Goal: Task Accomplishment & Management: Complete application form

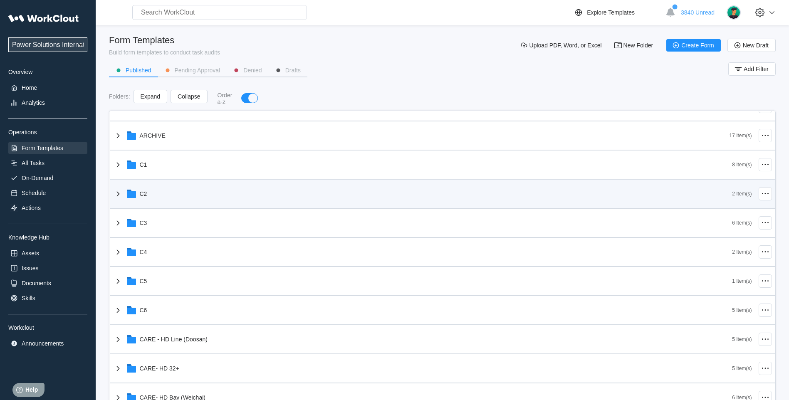
scroll to position [208, 0]
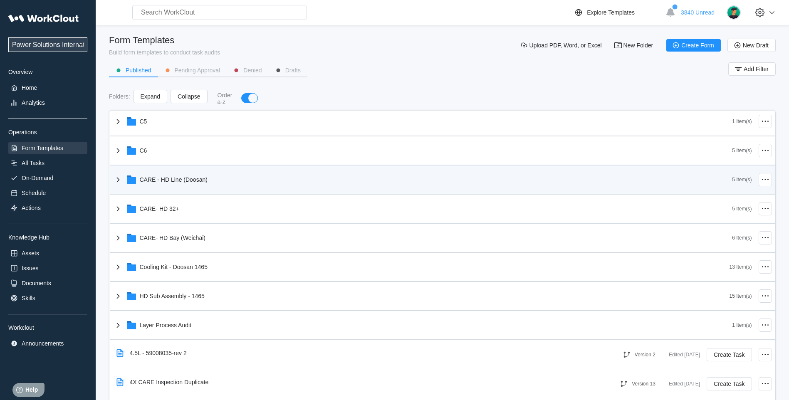
click at [127, 180] on icon at bounding box center [131, 180] width 9 height 7
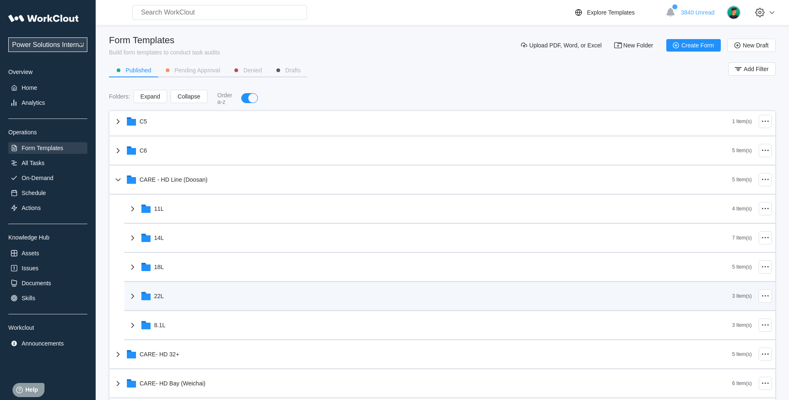
click at [132, 297] on icon at bounding box center [133, 296] width 10 height 10
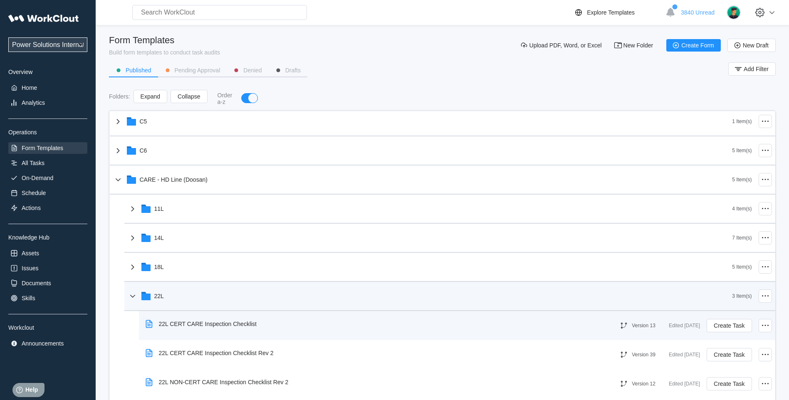
scroll to position [277, 0]
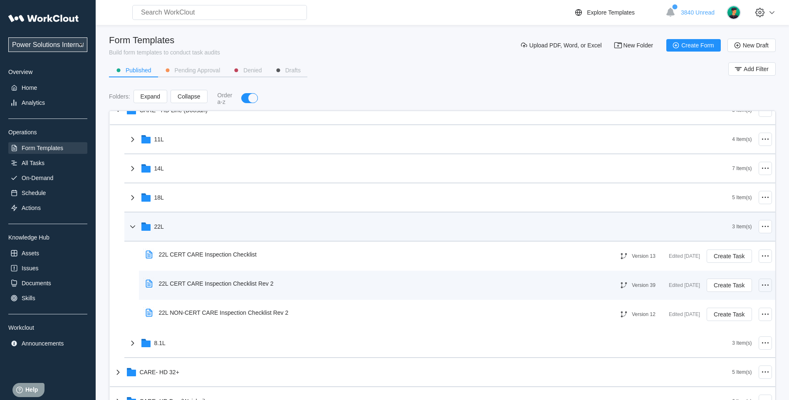
click at [763, 286] on icon at bounding box center [765, 285] width 10 height 10
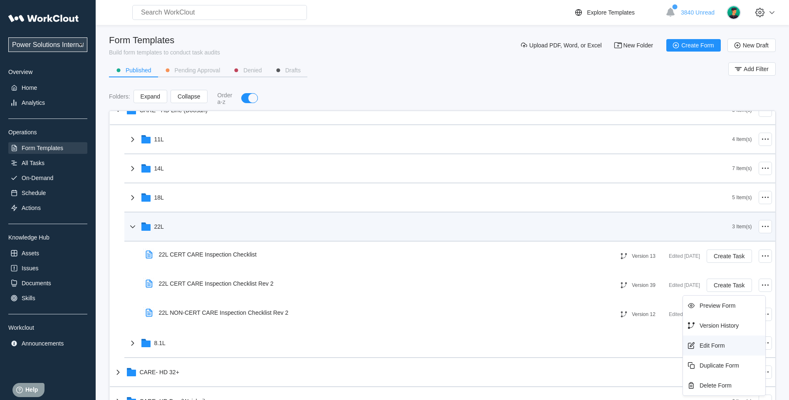
click at [718, 349] on div "Edit Form" at bounding box center [724, 345] width 76 height 13
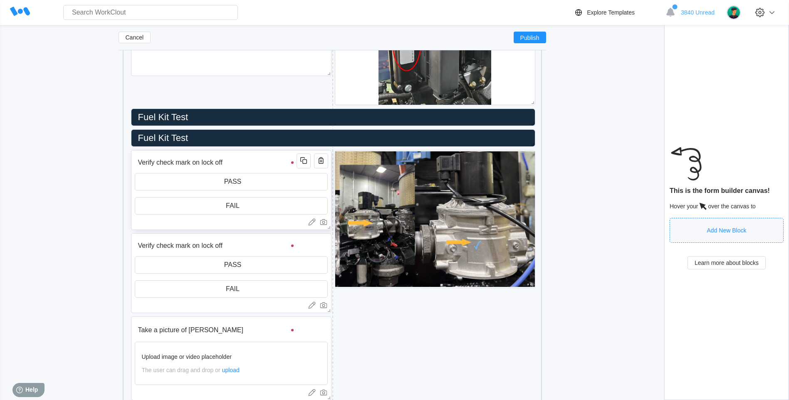
scroll to position [2840, 0]
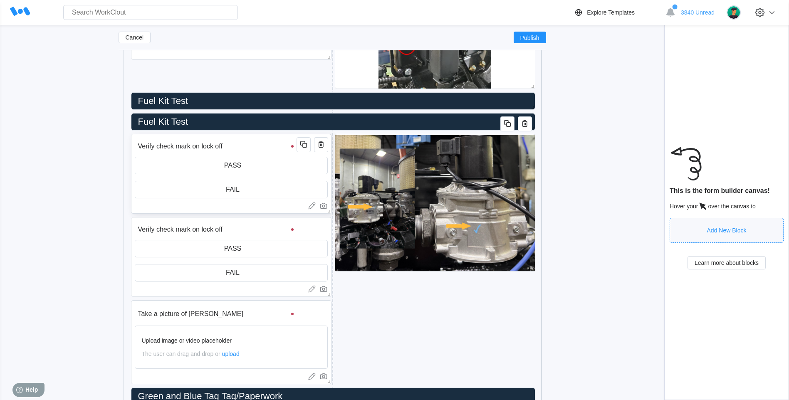
click at [232, 149] on input "Verify check mark on lock off" at bounding box center [217, 146] width 165 height 17
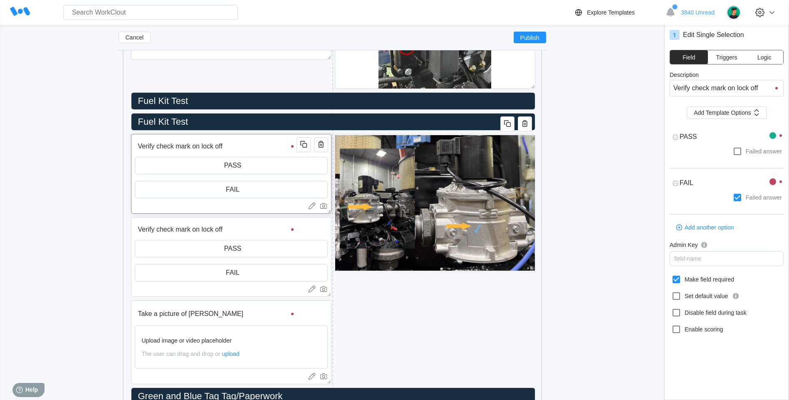
click at [232, 149] on input "Verify check mark on lock off" at bounding box center [217, 146] width 165 height 17
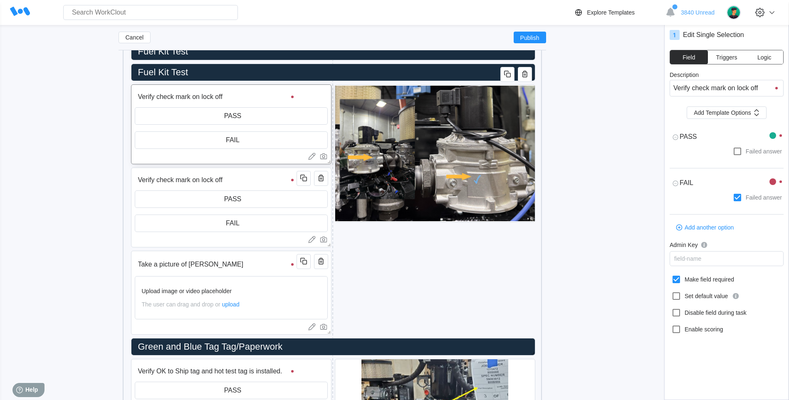
scroll to position [2910, 0]
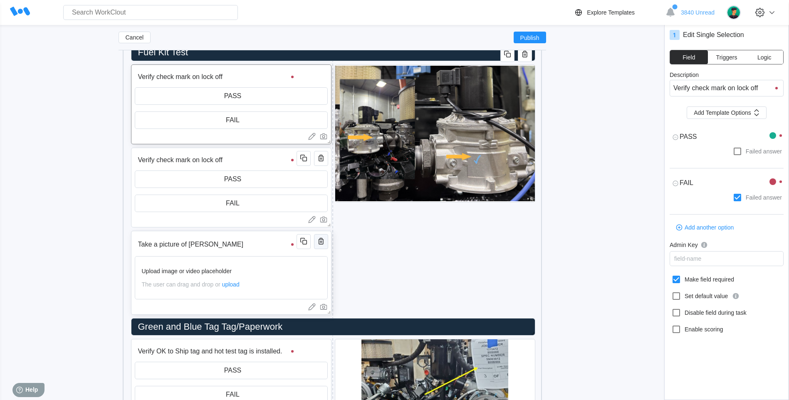
click at [325, 243] on icon "button" at bounding box center [321, 241] width 10 height 10
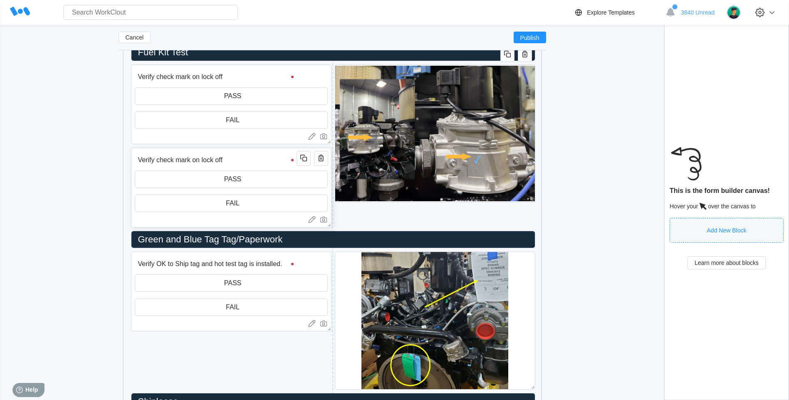
scroll to position [2840, 0]
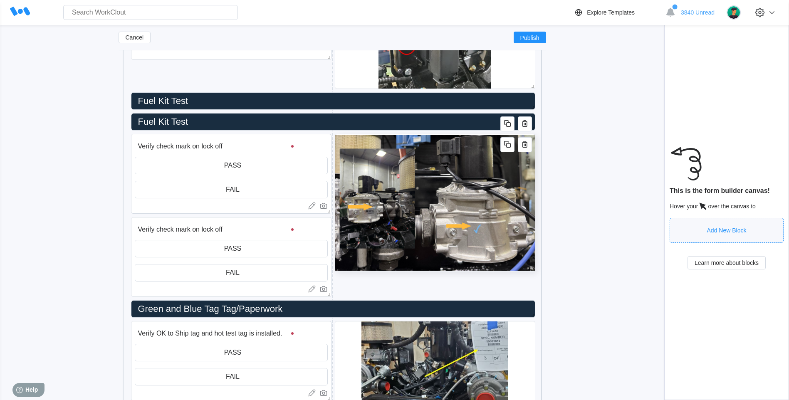
click at [402, 204] on img at bounding box center [435, 202] width 200 height 137
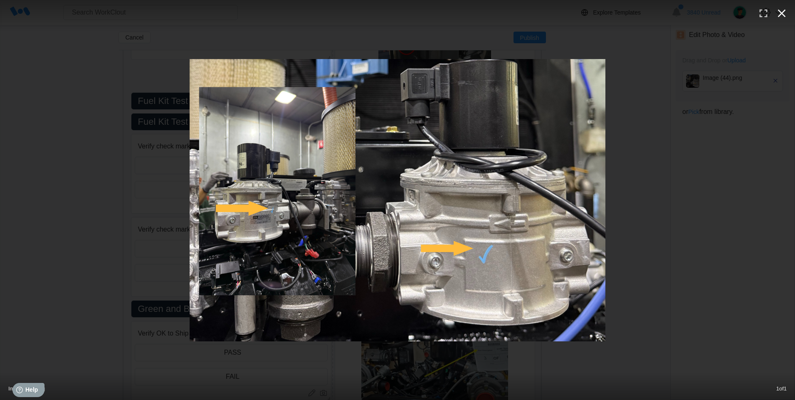
click at [780, 13] on icon "button" at bounding box center [781, 13] width 13 height 13
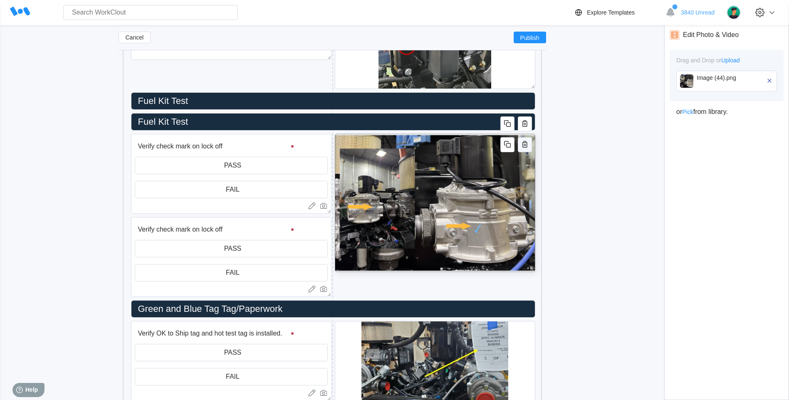
click at [526, 145] on icon "button" at bounding box center [524, 144] width 5 height 7
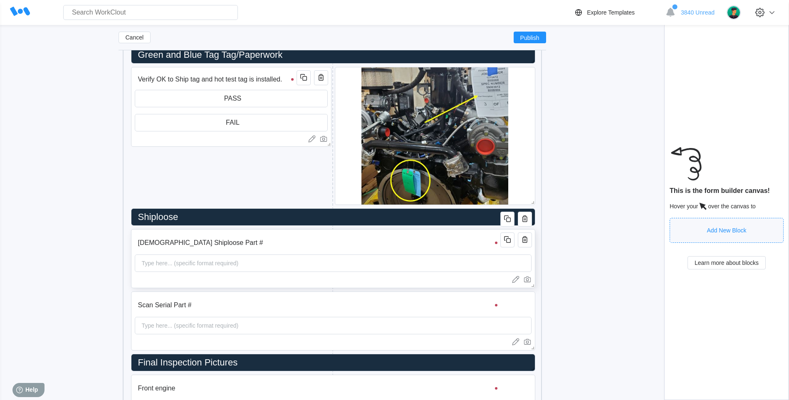
scroll to position [3117, 0]
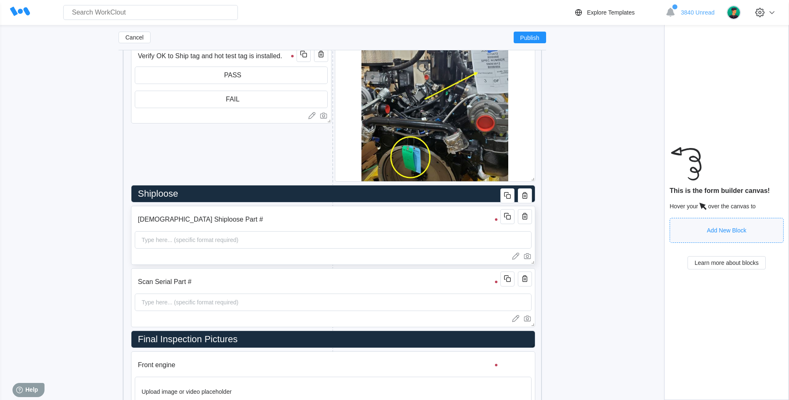
click at [183, 223] on input "[DEMOGRAPHIC_DATA] Shiploose Part #" at bounding box center [319, 219] width 368 height 17
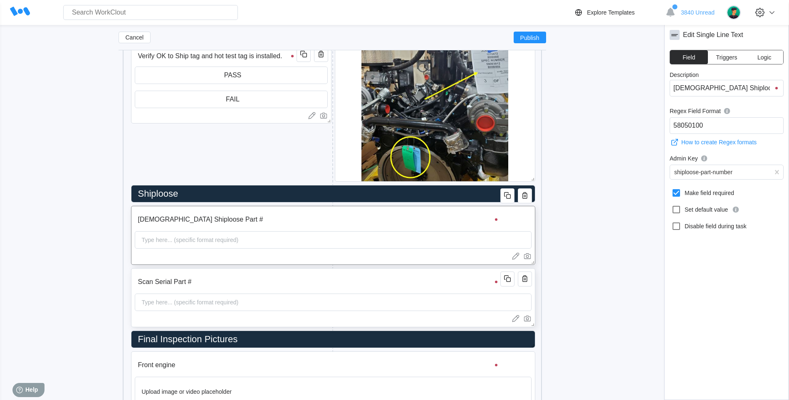
click at [159, 276] on div "Scan Serial Part # Type here... (specific format required)" at bounding box center [333, 297] width 404 height 59
click at [509, 282] on icon "button" at bounding box center [508, 279] width 5 height 5
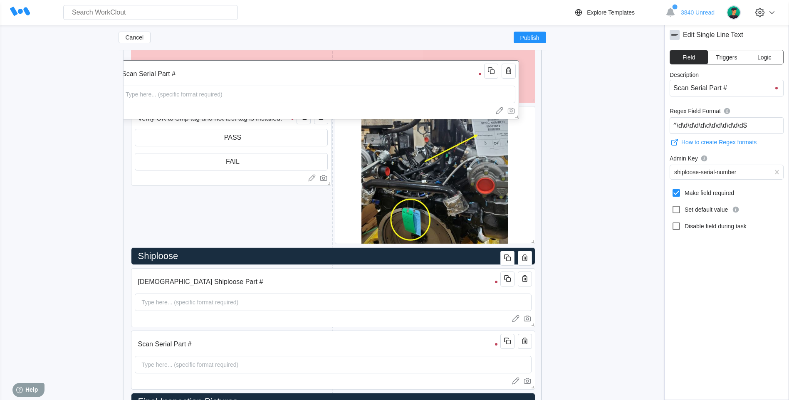
drag, startPoint x: 283, startPoint y: 335, endPoint x: 267, endPoint y: 65, distance: 270.7
click at [267, 65] on div "Scan Serial Part # Type here... (specific format required)" at bounding box center [317, 89] width 404 height 59
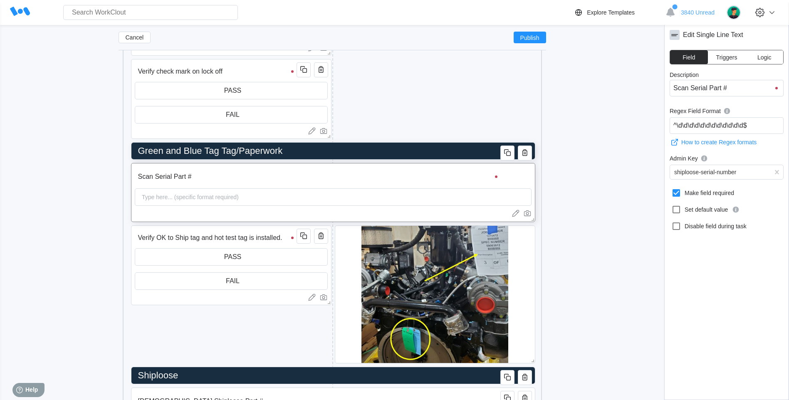
scroll to position [2979, 0]
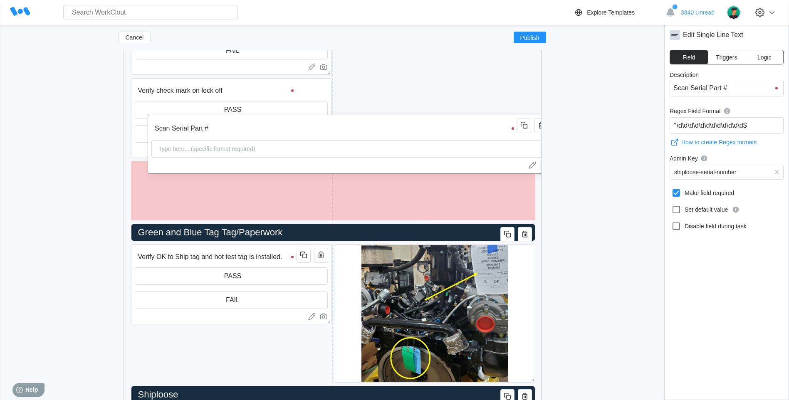
drag, startPoint x: 260, startPoint y: 187, endPoint x: 276, endPoint y: 118, distance: 70.5
click at [276, 118] on div "Scan Serial Part # Type here... (specific format required)" at bounding box center [350, 144] width 404 height 59
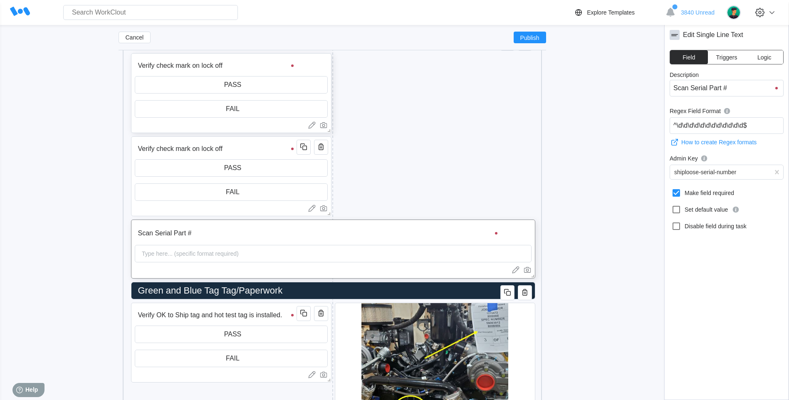
scroll to position [2910, 0]
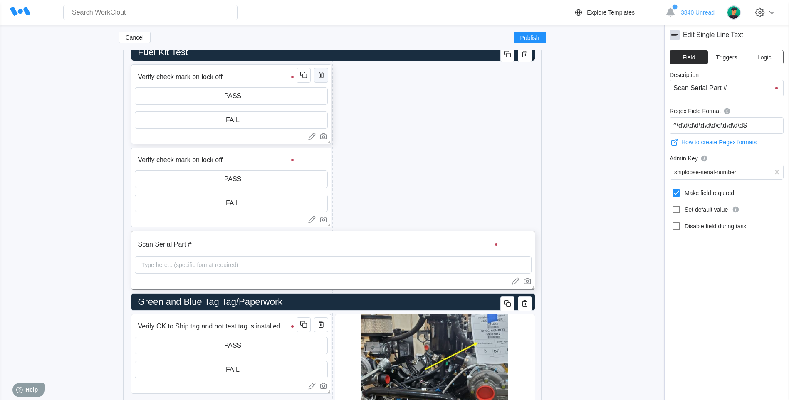
click at [318, 79] on icon "button" at bounding box center [321, 75] width 10 height 10
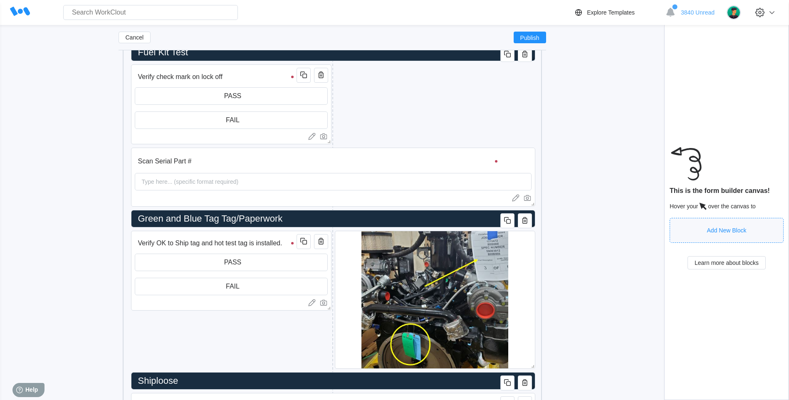
click at [318, 79] on icon "button" at bounding box center [321, 75] width 10 height 10
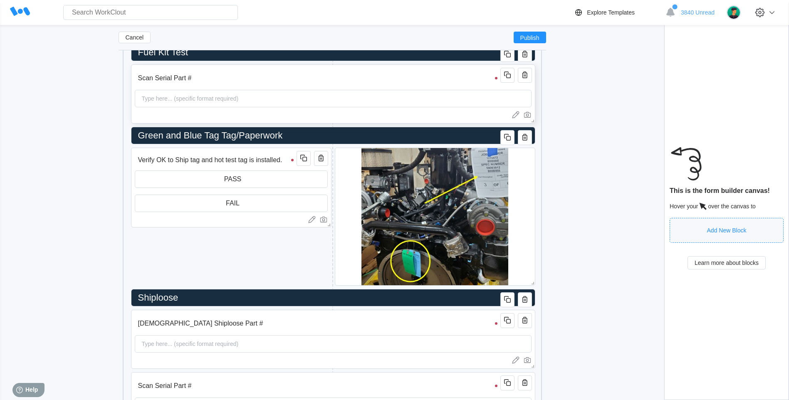
click at [515, 81] on div at bounding box center [516, 75] width 32 height 15
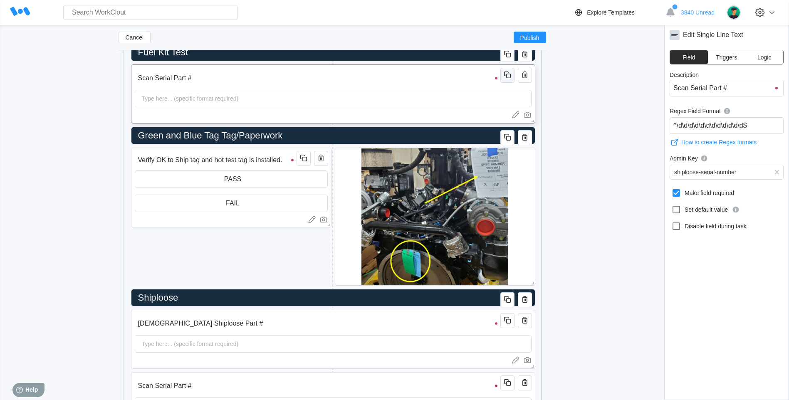
click at [507, 83] on button "button" at bounding box center [507, 75] width 14 height 15
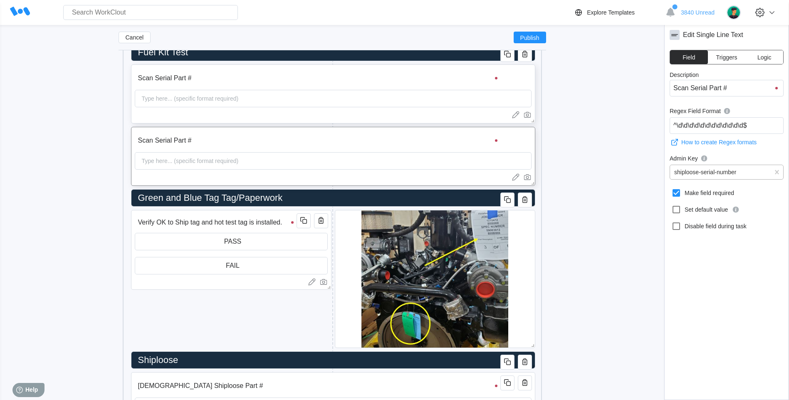
click at [700, 173] on div "shiploose-serial-number" at bounding box center [705, 172] width 62 height 7
type input "s"
type input "fuel"
click at [696, 182] on div "Description Scan Serial Part # Regex Field Format ^\d\d\d\d\d\d\d\d\d\d\d\d$ Ho…" at bounding box center [726, 228] width 114 height 315
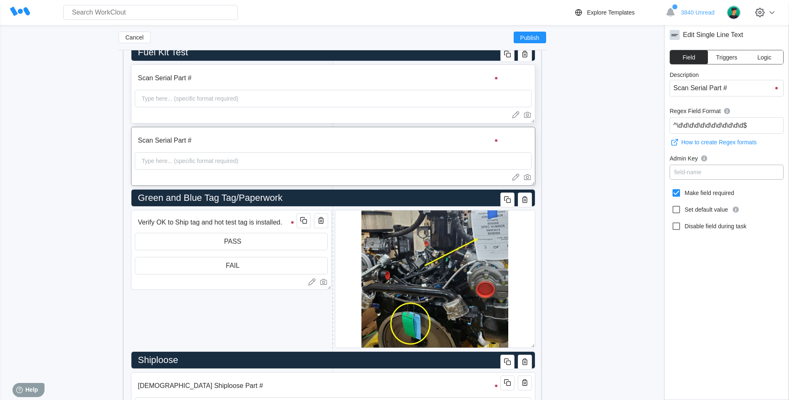
click at [693, 174] on div "field-name" at bounding box center [687, 172] width 27 height 7
click at [691, 174] on div "field-name" at bounding box center [687, 172] width 27 height 7
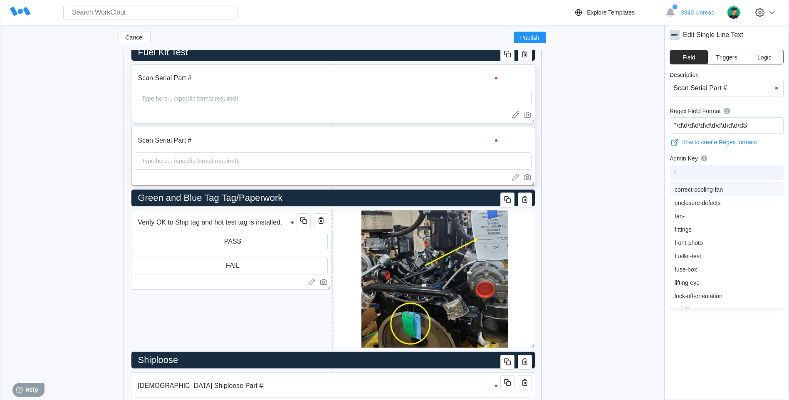
type input "fu"
click at [682, 187] on div "fuelkit-test" at bounding box center [726, 189] width 104 height 7
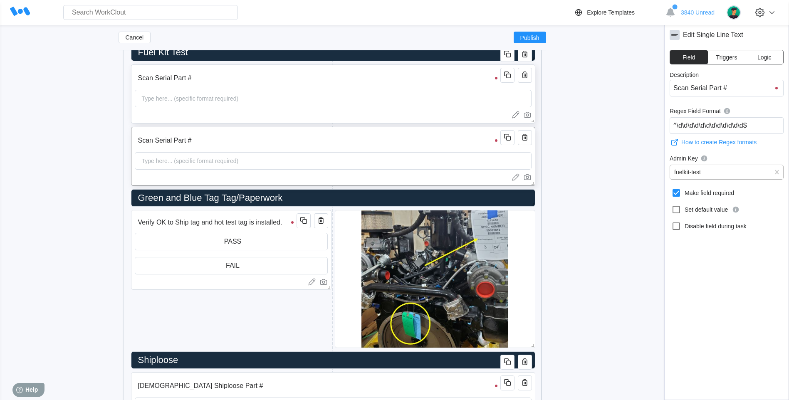
click at [153, 100] on div "Type here... (specific format required)" at bounding box center [190, 98] width 104 height 17
click at [201, 83] on input "Scan Serial Part #" at bounding box center [319, 78] width 368 height 17
click at [172, 79] on input "Scan Serial Part #" at bounding box center [319, 78] width 368 height 17
type input "Scan SerialPart #"
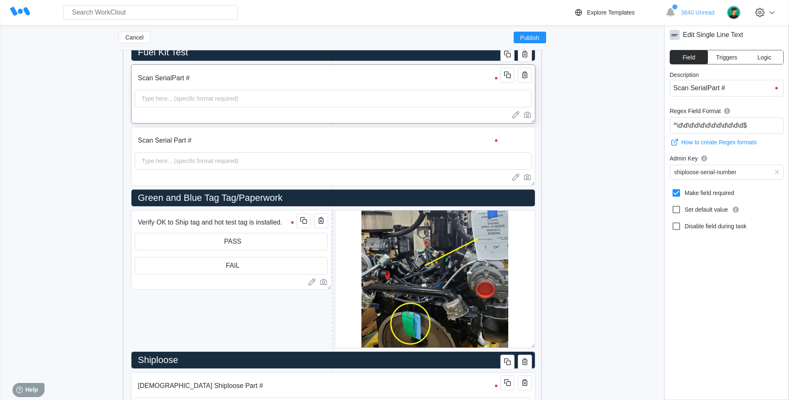
type input "Scan SeriaPart #"
type input "Scan SeriPart #"
type input "Scan SerPart #"
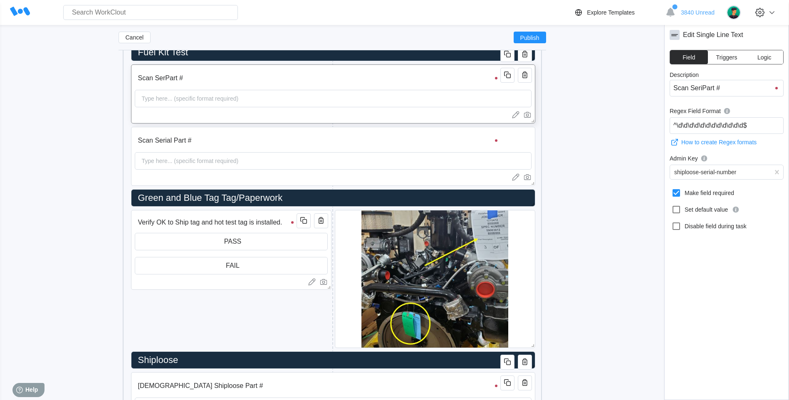
type input "Scan SerPart #"
type input "Scan SePart #"
type input "Scan SPart #"
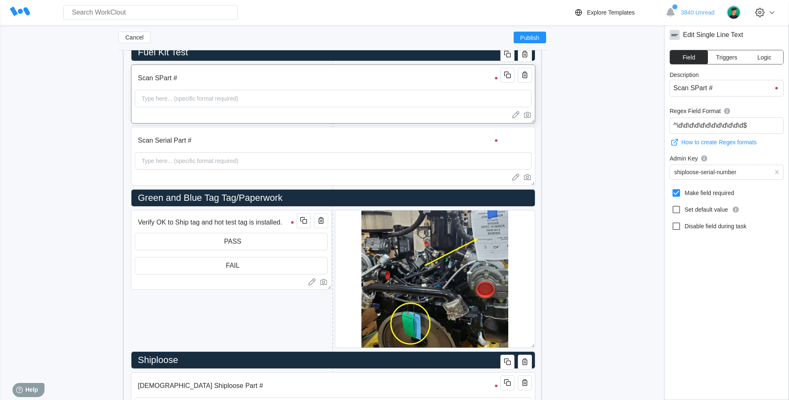
type input "Scan Part #"
type input "Scan FPart #"
type input "Scan FuePart #"
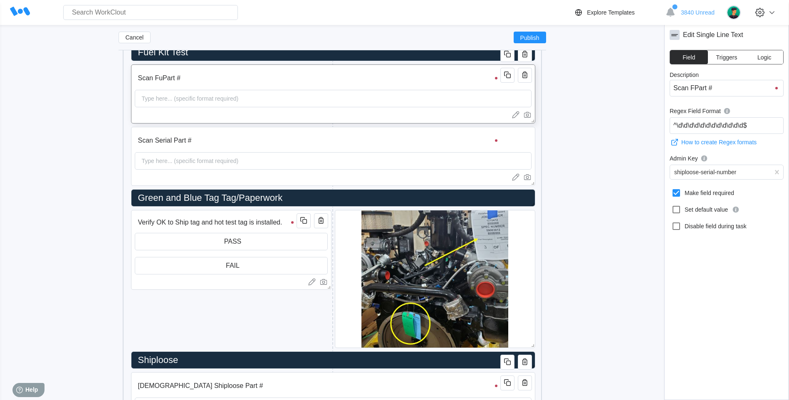
type input "Scan FuePart #"
type input "Scan FuelPart #"
type input "[DEMOGRAPHIC_DATA] Fuel Part #"
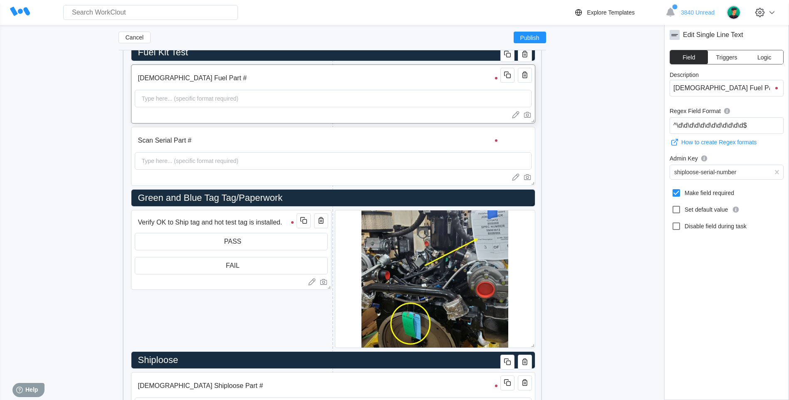
type input "Scan Fuel KPart #"
type input "Scan Fuel KitPart #"
type input "[DEMOGRAPHIC_DATA] Fuel Kit Part #"
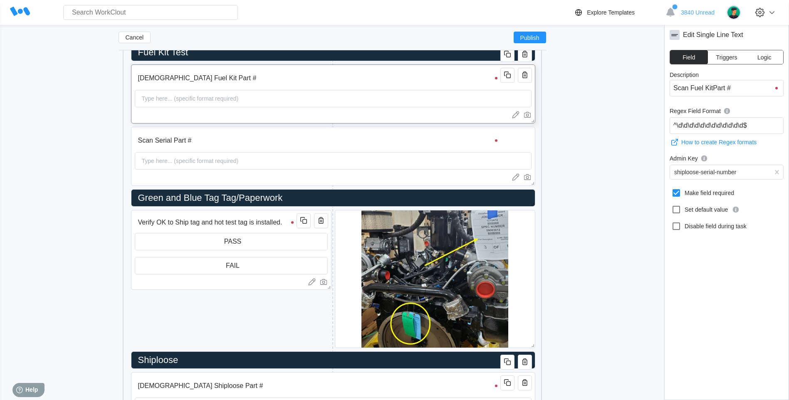
type input "[DEMOGRAPHIC_DATA] Fuel Kit Part #"
type input "Scan Fuel Kit SPart #"
type input "Scan Fuel Kit SerialPart #"
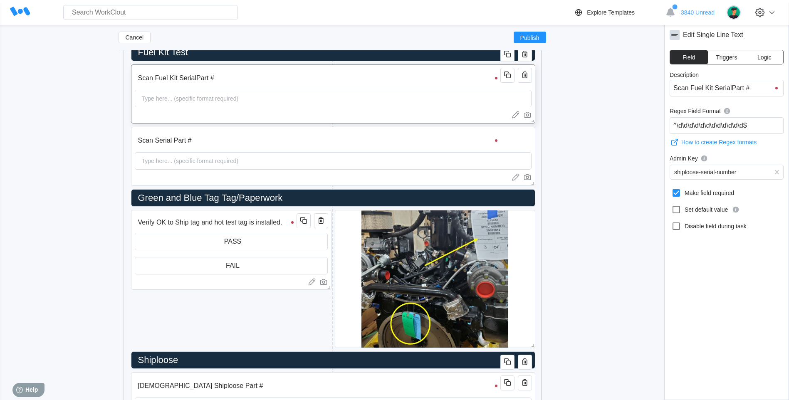
type input "Scan Fuel Kit Serial Part #"
type input "Scan Fuel Kit Serial NPart #"
type input "Scan Fuel Kit Serial NuPart #"
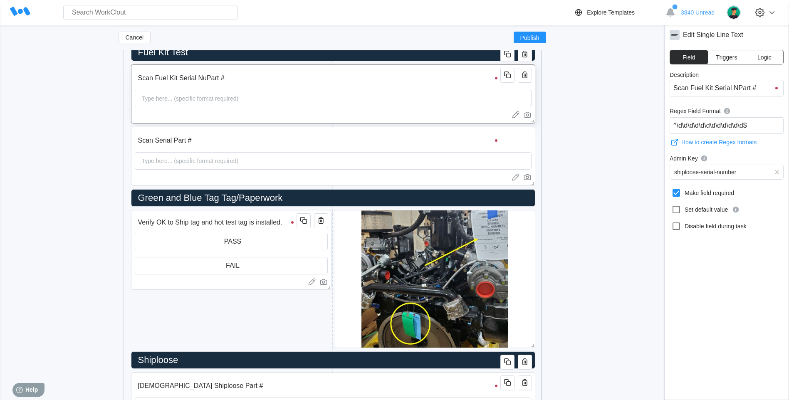
type input "Scan Fuel Kit Serial NuPart #"
type input "Scan Fuel Kit Serial NumPart #"
type input "Scan Fuel Kit Serial NumbePart #"
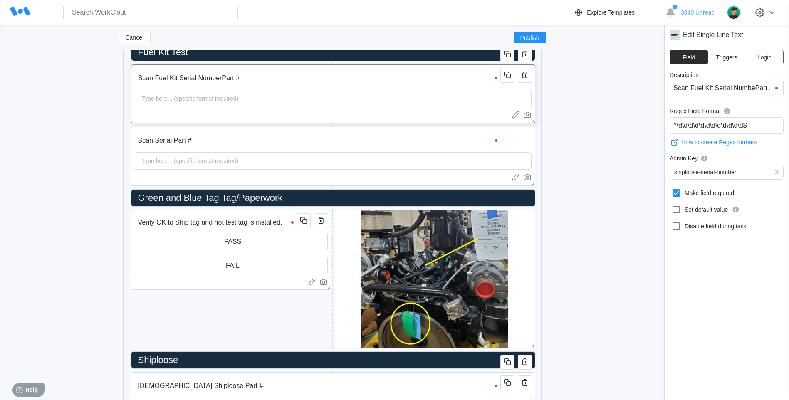
type input "Scan Fuel Kit Serial Number Part #"
type input "Scan Fuel Kit Serial Number LEWPart #"
type input "Scan Fuel Kit Serial Number LEPart #"
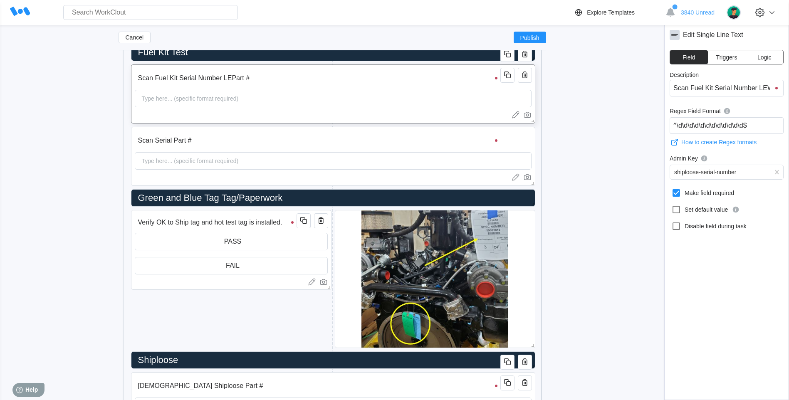
type input "Scan Fuel Kit Serial Number LEPart #"
type input "Scan Fuel Kit Serial Number LPart #"
type input "Scan Fuel Kit Serial Number Part #"
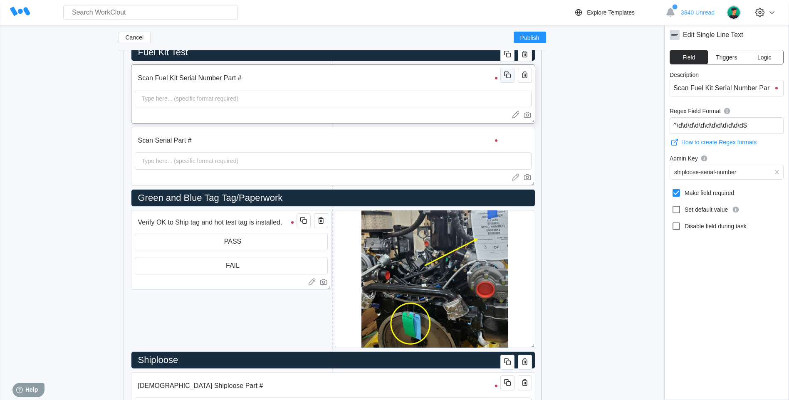
click at [509, 79] on icon "button" at bounding box center [507, 75] width 10 height 10
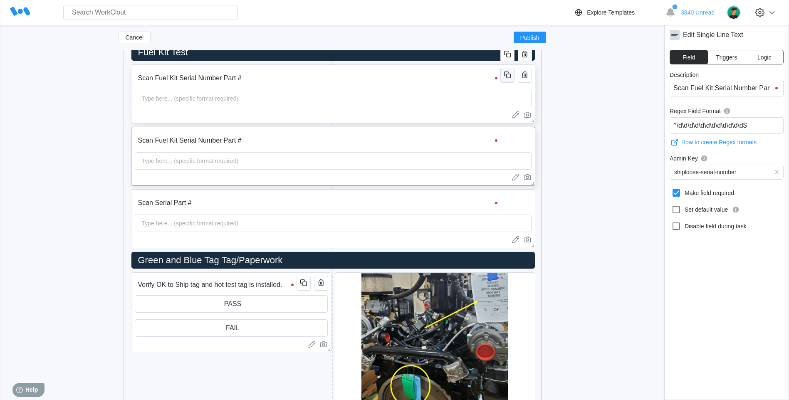
scroll to position [0, 7]
click at [522, 200] on icon "button" at bounding box center [524, 199] width 5 height 7
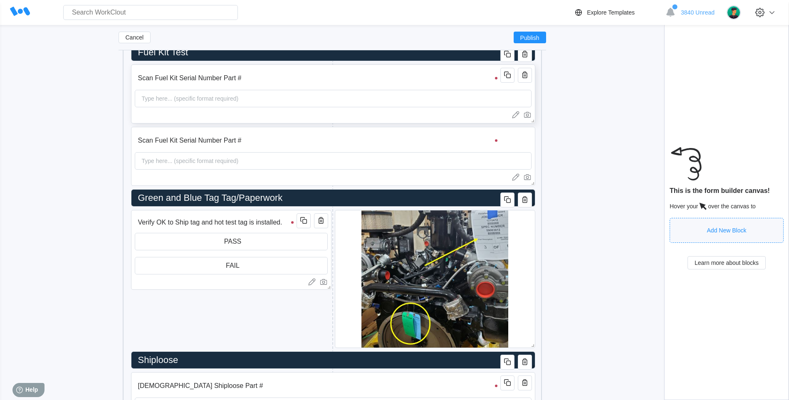
click at [145, 96] on div "Type here... (specific format required)" at bounding box center [190, 98] width 104 height 17
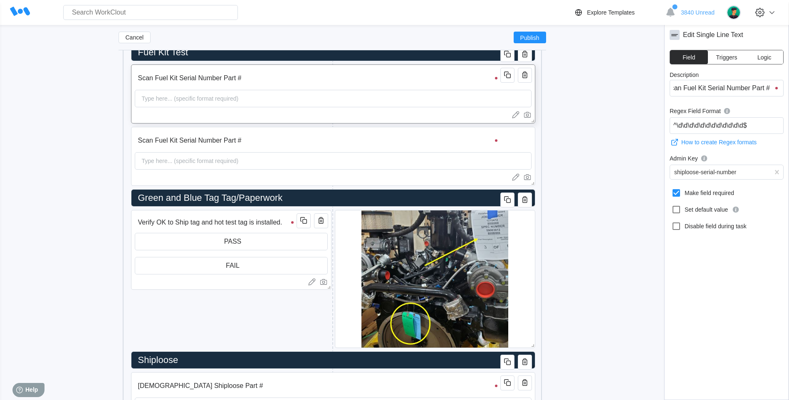
click at [152, 79] on input "Scan Fuel Kit Serial Number Part #" at bounding box center [319, 78] width 368 height 17
type input "Scan Fuel Kit Serial Number Part #"
type input "Scan L Fuel Kit Serial Number Part #"
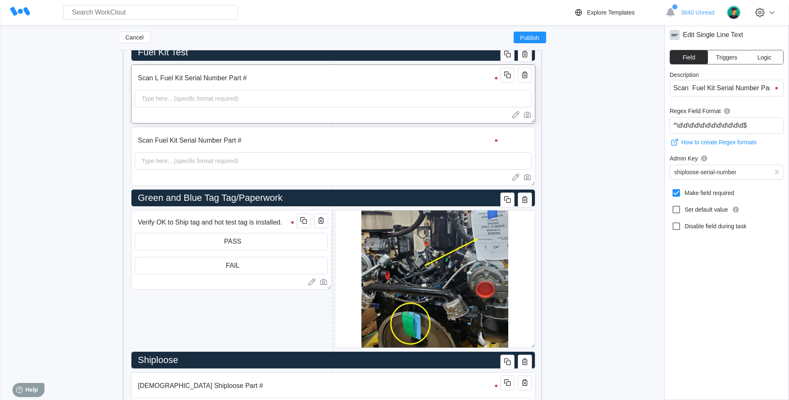
type input "Scan L Fuel Kit Serial Number Part #"
type input "Scan Le Fuel Kit Serial Number Part #"
type input "Scan Lef Fuel Kit Serial Number Part #"
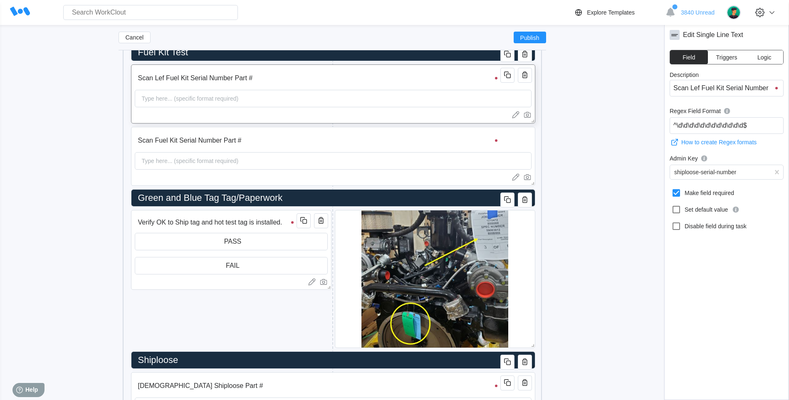
type input "Scan Left Fuel Kit Serial Number Part #"
click at [154, 139] on input "Scan Fuel Kit Serial Number Part #" at bounding box center [319, 140] width 368 height 17
type input "Scan Fuel Kit Serial Number Part #"
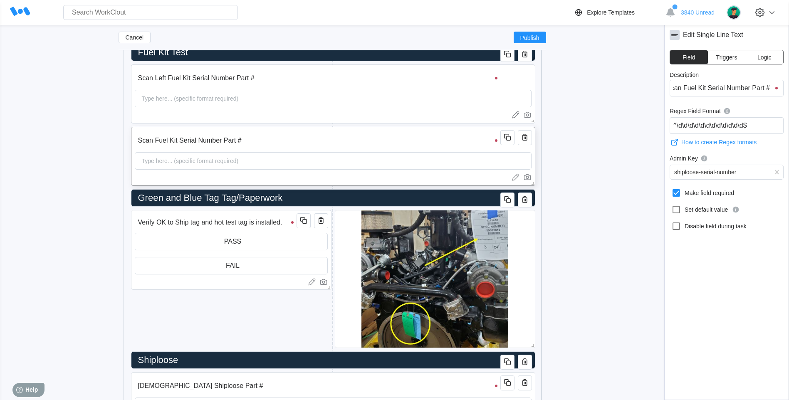
type input "Scan Fuel Kit Serial Number Part #"
type input "Scan Fuel Kit Serial Number Part # R"
type input "Scan Fuel Kit Serial Number Part # Rig"
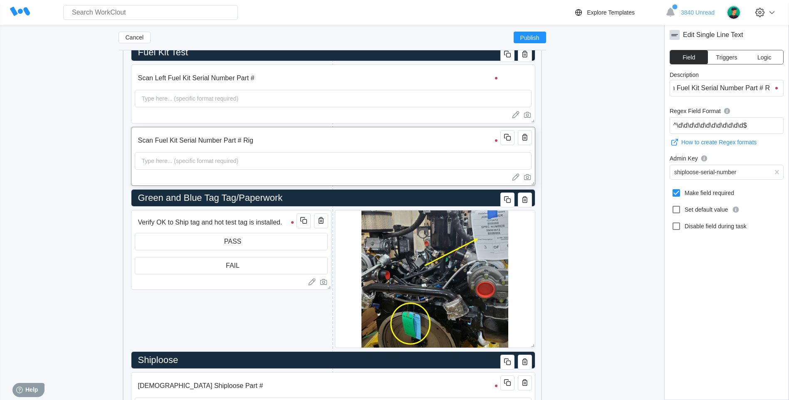
type input "Scan Fuel Kit Serial Number Part # Right"
type input "Scan Fuel Kit Serial Number Part # Righ"
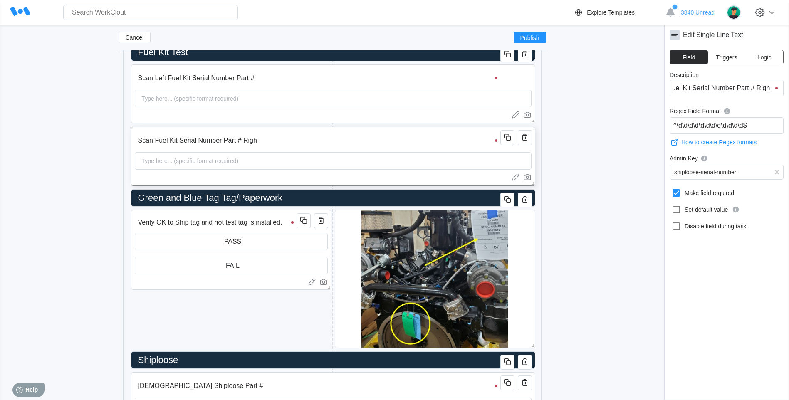
type input "Scan Fuel Kit Serial Number Part # Rig"
type input "[DEMOGRAPHIC_DATA] Fuel Kit Serial Number Part # Ri"
type input "Scan Fuel Kit Serial Number Part # R"
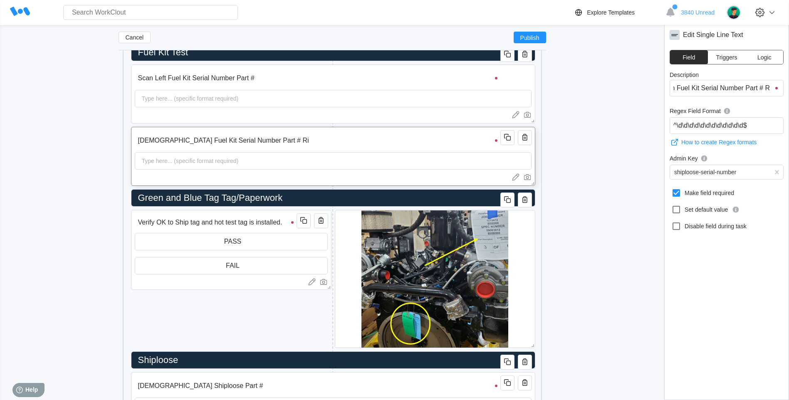
type input "Scan Fuel Kit Serial Number Part # R"
type input "Scan Fuel Kit Serial Number Part #"
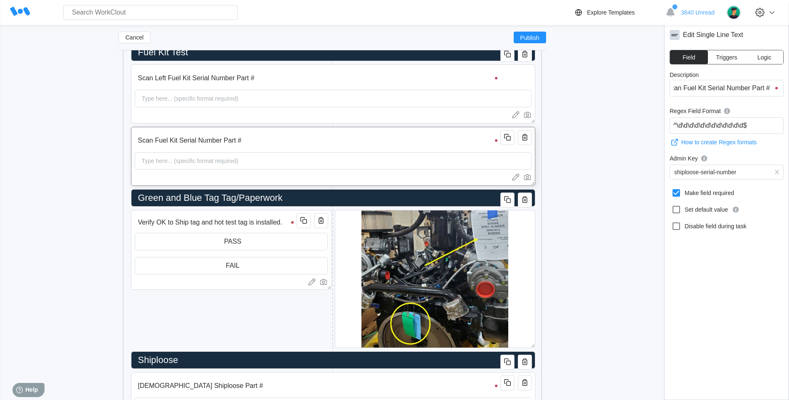
click at [153, 139] on input "Scan Fuel Kit Serial Number Part #" at bounding box center [319, 140] width 368 height 17
type input "Scan Fuel Kit Serial Number Part #"
type input "Scan Ri Fuel Kit Serial Number Part #"
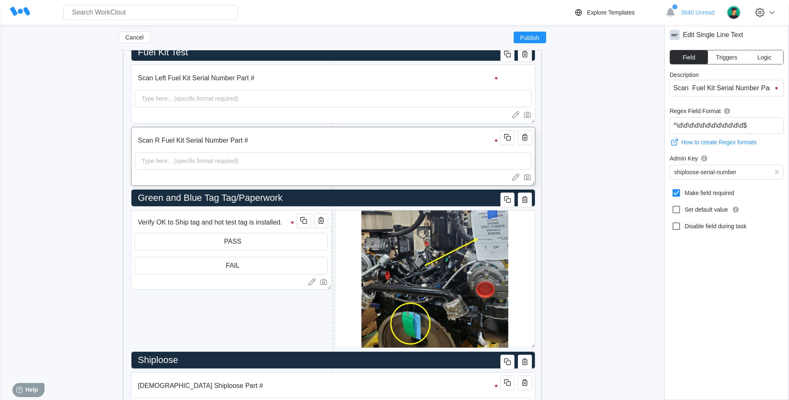
type input "Scan Ri Fuel Kit Serial Number Part #"
type input "Scan Right Fuel Kit Serial Number Part #"
click at [75, 141] on div "Cancel Publish 22L CERT CARE Inspection Checklist Rev 2 x Owner Select an owner…" at bounding box center [394, 140] width 762 height 6031
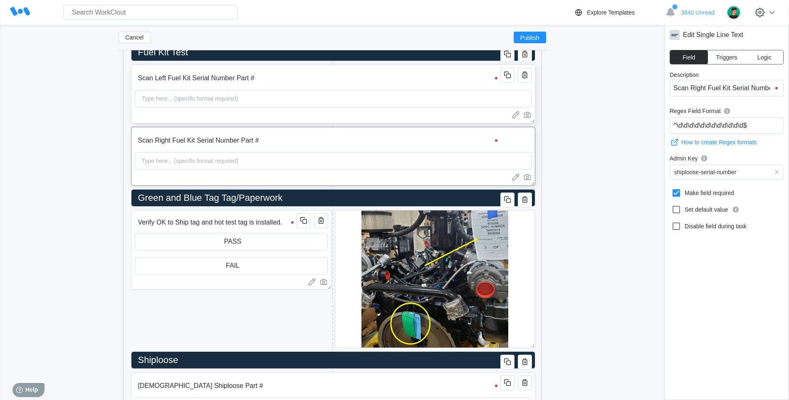
click at [438, 106] on div "Type here... (specific format required)" at bounding box center [333, 98] width 397 height 17
click at [394, 176] on div at bounding box center [333, 177] width 397 height 8
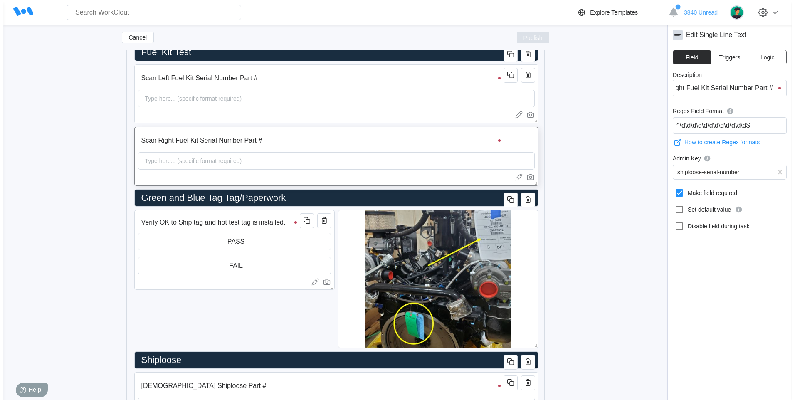
scroll to position [0, 0]
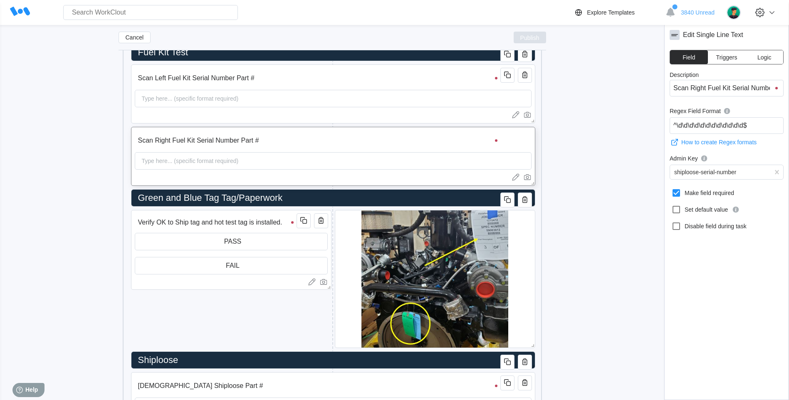
click at [532, 38] on span "Publish" at bounding box center [529, 37] width 19 height 5
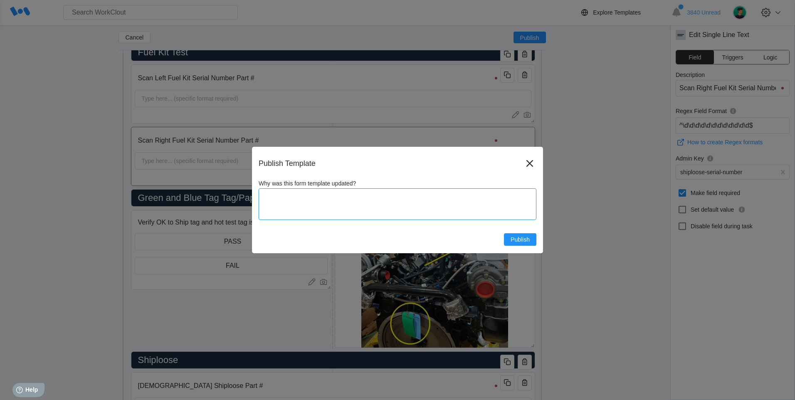
click at [347, 207] on textarea "Why was this form template updated?" at bounding box center [398, 204] width 278 height 32
type textarea "S"
type textarea "x"
type textarea "Ser"
type textarea "x"
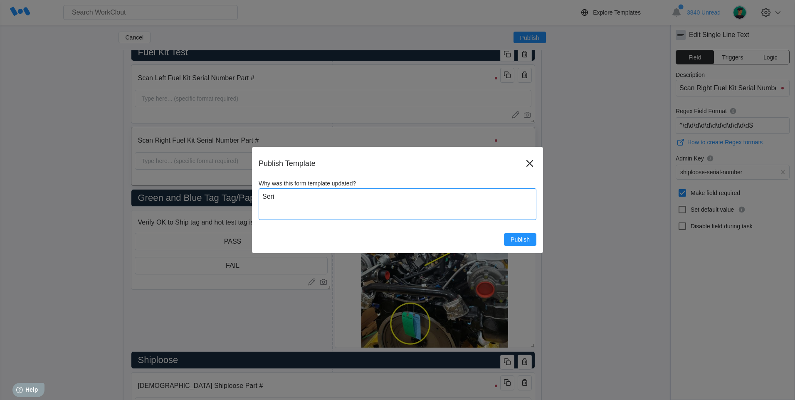
type textarea "Seria"
type textarea "x"
type textarea "Serial"
type textarea "x"
type textarea "Serial"
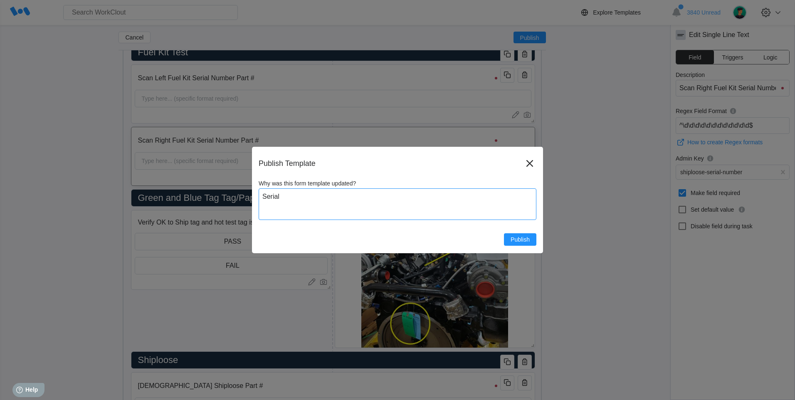
type textarea "x"
type textarea "Serial N"
type textarea "x"
type textarea "Serial Nu"
type textarea "x"
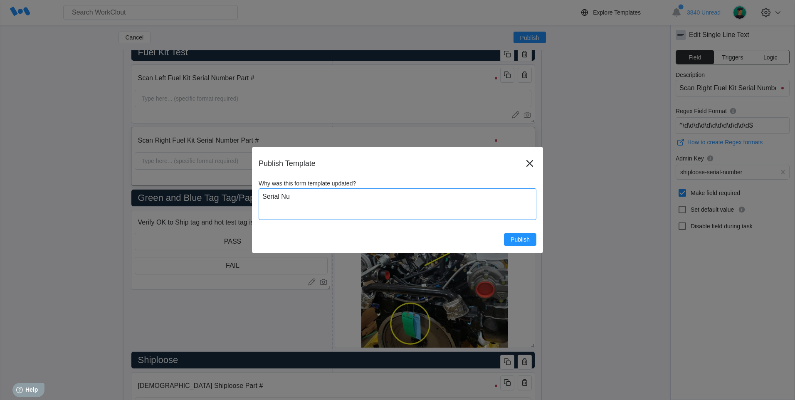
type textarea "Serial Num"
type textarea "x"
type textarea "Serial Numb"
type textarea "x"
type textarea "Serial Number"
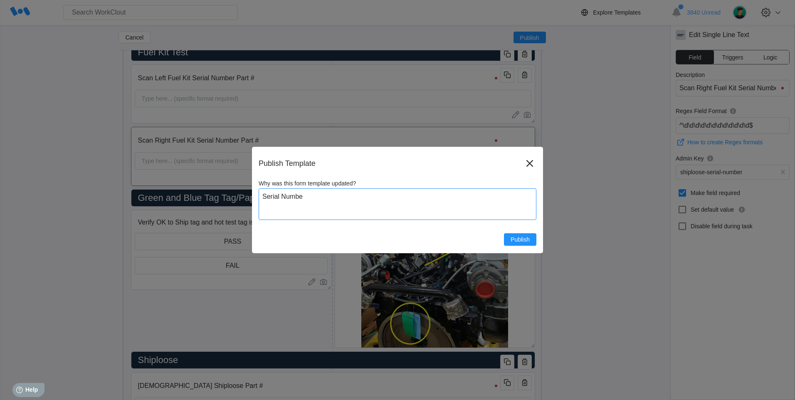
type textarea "x"
type textarea "Serial Number"
type textarea "x"
type textarea "Serial Number S"
type textarea "x"
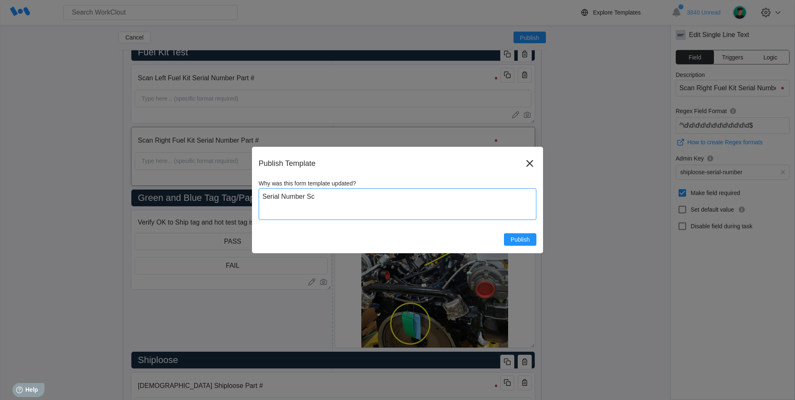
type textarea "Serial Number Scv"
type textarea "x"
type textarea "Serial Number Sc"
type textarea "x"
type textarea "Serial Number Sca"
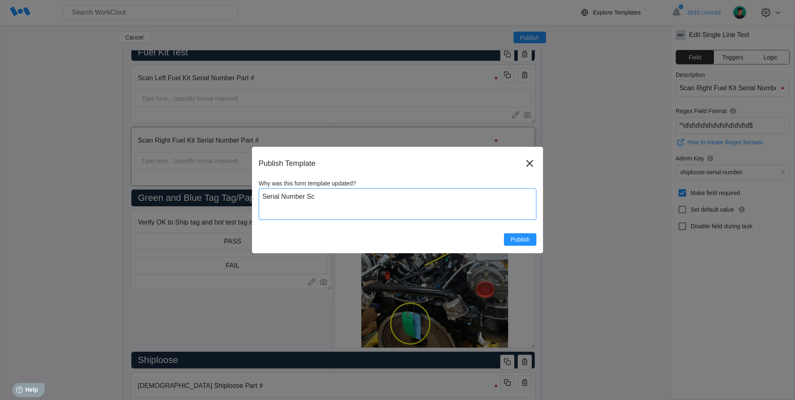
type textarea "x"
type textarea "Serial Number Scan"
type textarea "x"
drag, startPoint x: 263, startPoint y: 193, endPoint x: 275, endPoint y: 194, distance: 12.5
click at [261, 192] on textarea "Serial Number Scan" at bounding box center [398, 204] width 278 height 32
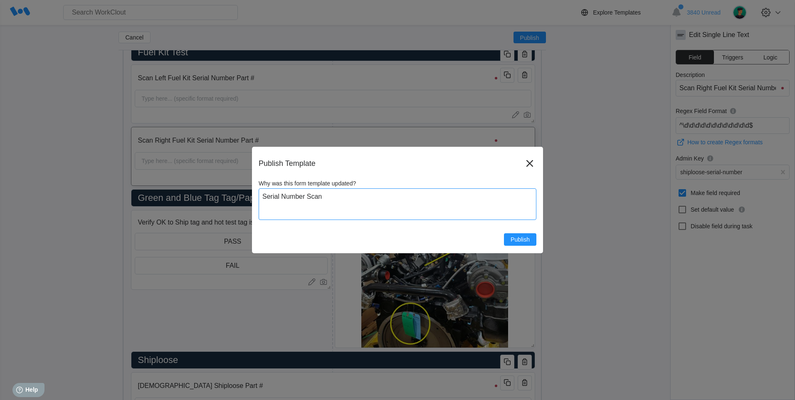
type textarea "FSerial Number Scan"
type textarea "x"
type textarea "FueSerial Number Scan"
type textarea "x"
type textarea "FuelSerial Number Scan"
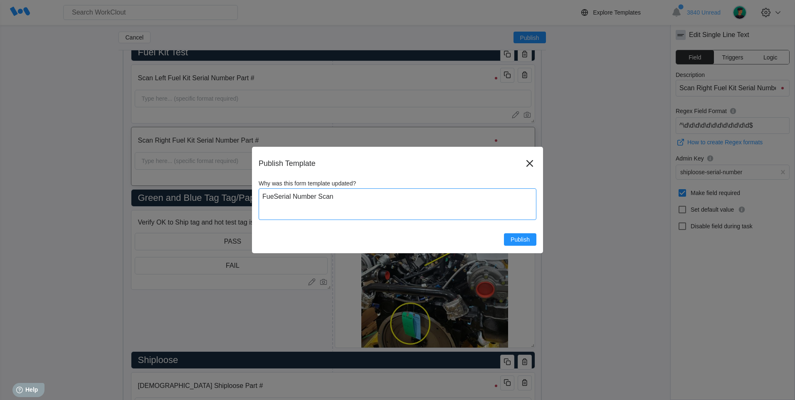
type textarea "x"
type textarea "Fuel Serial Number Scan"
type textarea "x"
type textarea "Fuel KSerial Number Scan"
type textarea "x"
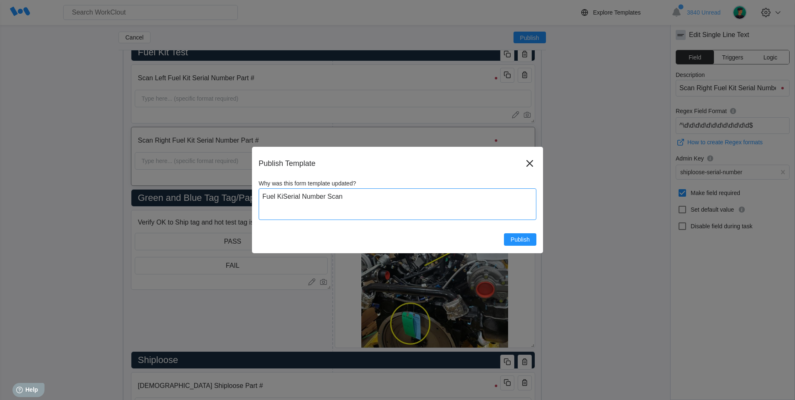
type textarea "Fuel KitSerial Number Scan"
type textarea "x"
type textarea "Fuel Kit Serial Number Scan"
type textarea "x"
type textarea "Fuel Kit Serial Number Scan"
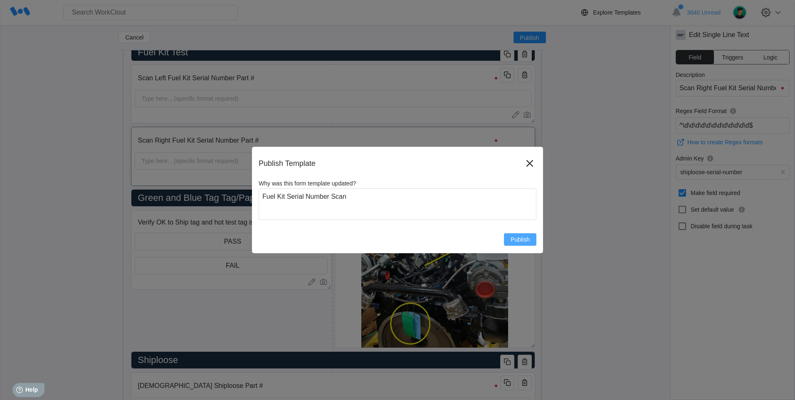
click at [513, 240] on span "Publish" at bounding box center [519, 240] width 19 height 6
